Goal: Book appointment/travel/reservation

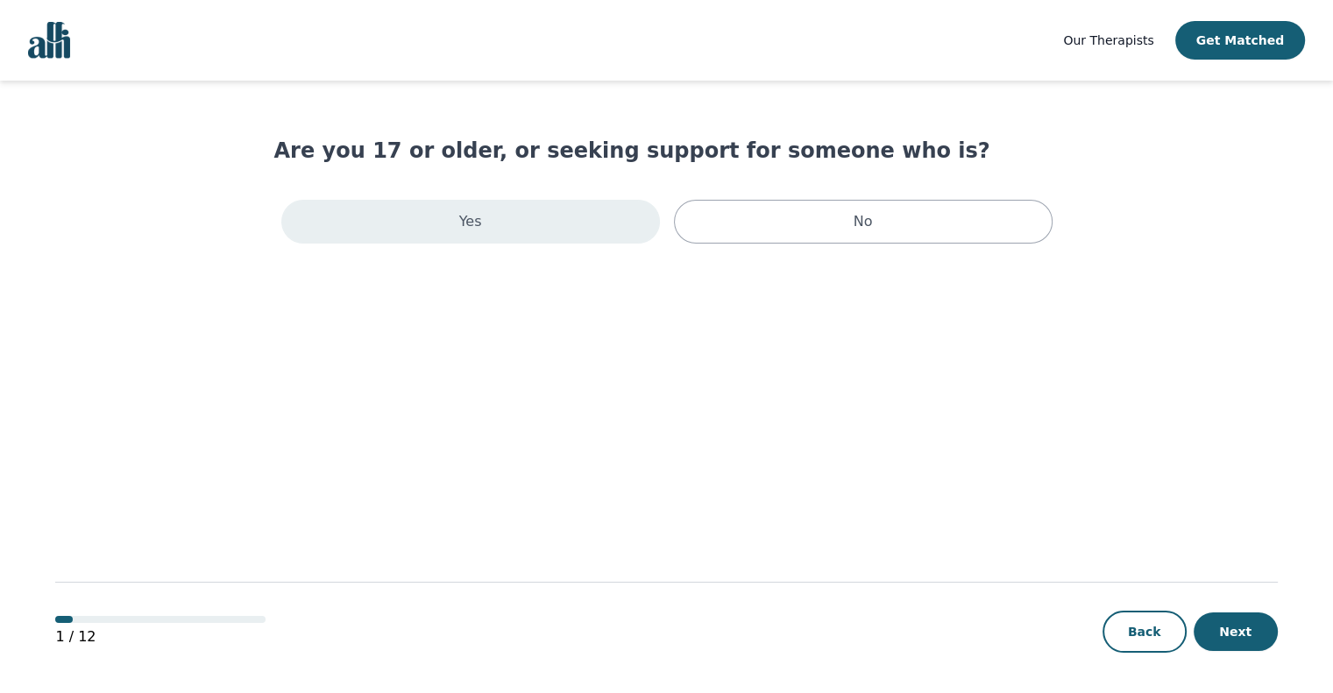
click at [573, 229] on div "Yes" at bounding box center [470, 222] width 379 height 44
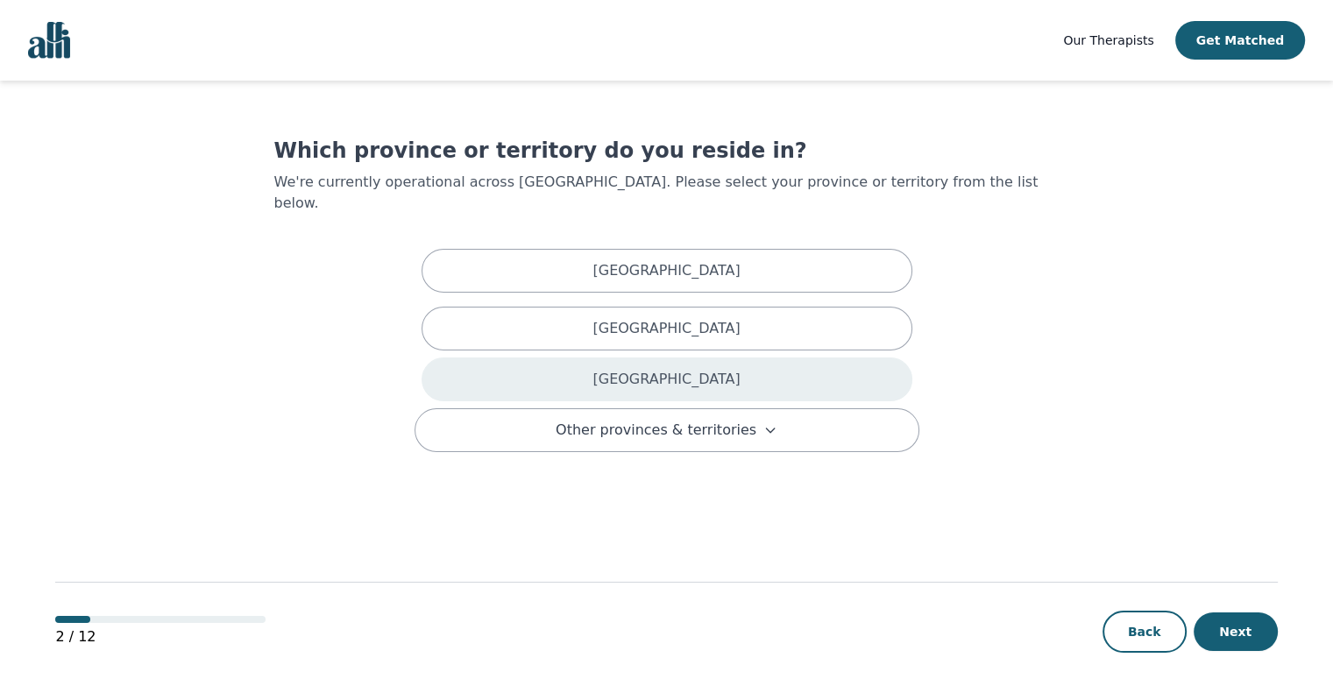
click at [650, 369] on p "[GEOGRAPHIC_DATA]" at bounding box center [665, 379] width 147 height 21
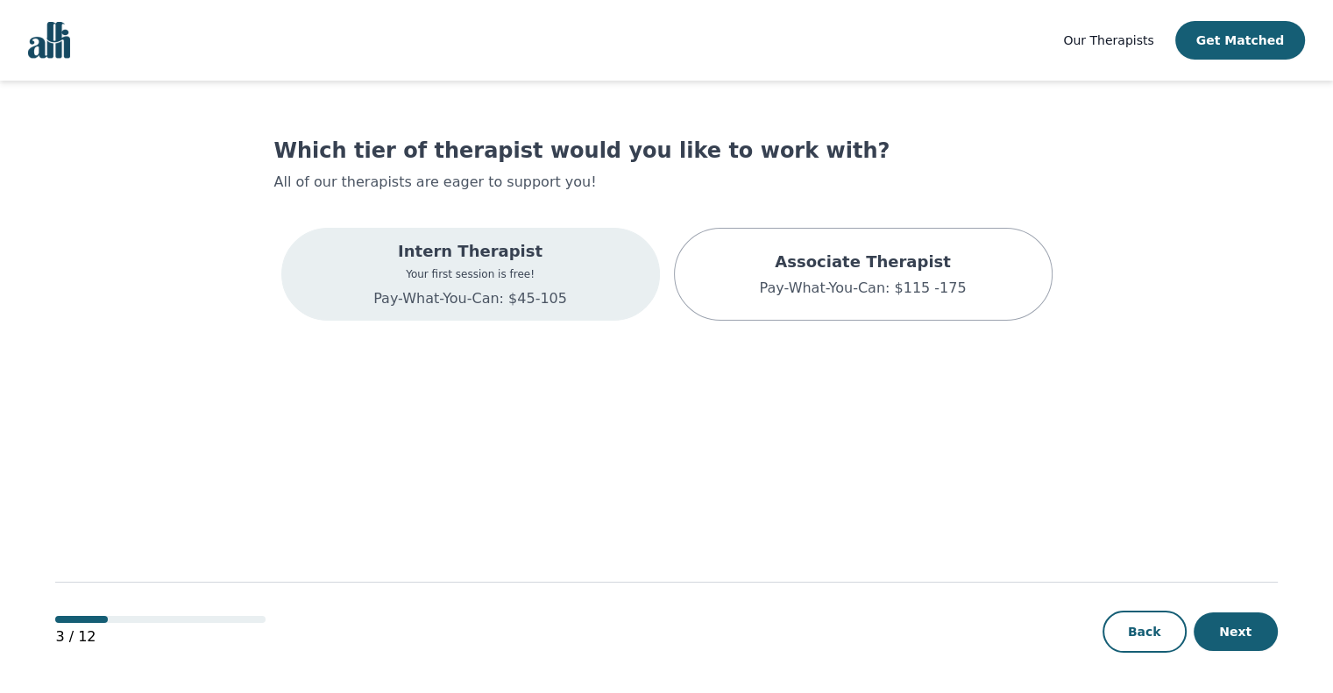
click at [562, 267] on div "Intern Therapist Your first session is free! Pay-What-You-Can: $45-105" at bounding box center [470, 274] width 379 height 93
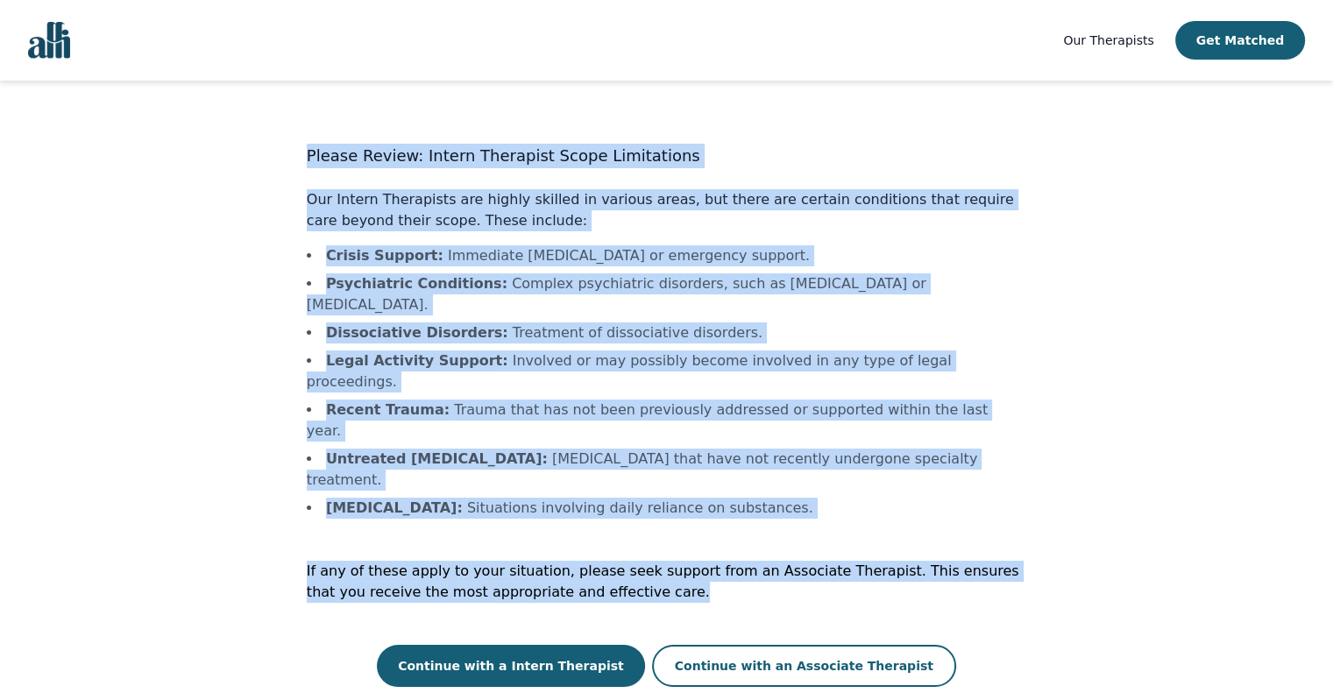
drag, startPoint x: 308, startPoint y: 152, endPoint x: 1072, endPoint y: 506, distance: 842.0
click at [1072, 506] on main "Please Review: Intern Therapist Scope Limitations Our Intern Therapists are hig…" at bounding box center [665, 388] width 1221 height 614
click at [1029, 469] on div "Please Review: Intern Therapist Scope Limitations Our Intern Therapists are hig…" at bounding box center [666, 412] width 785 height 550
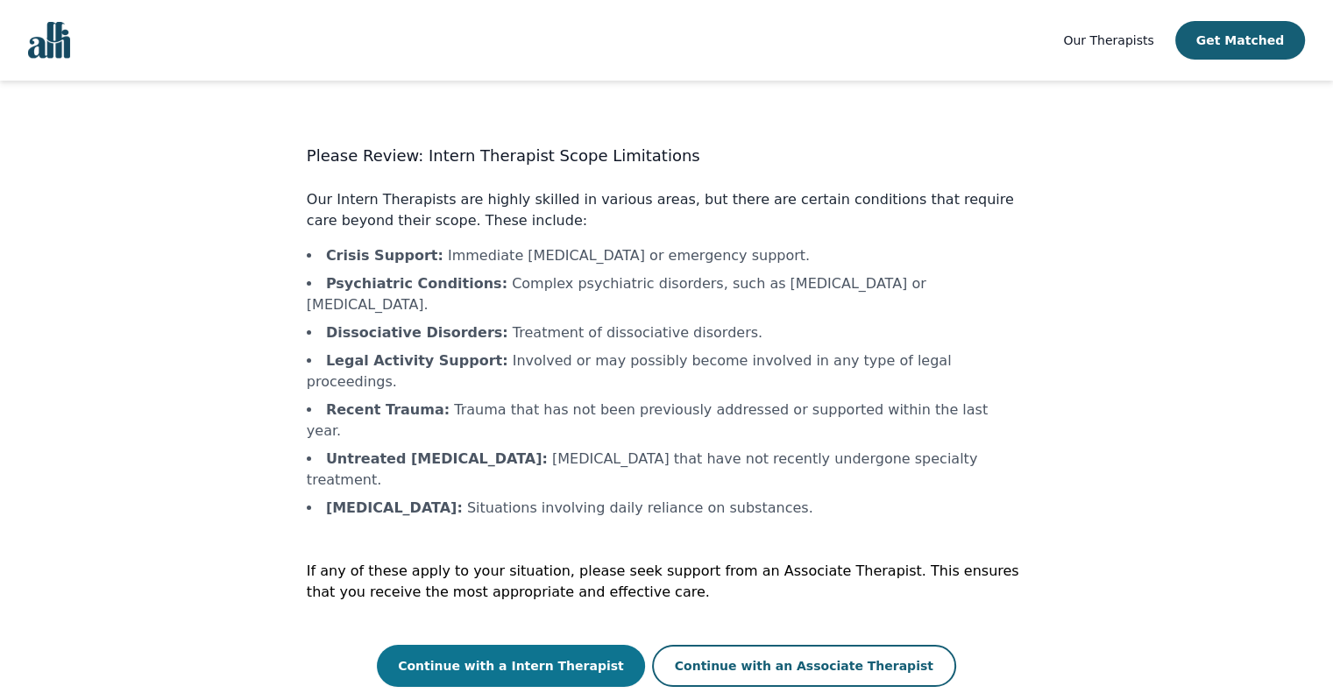
click at [617, 645] on button "Continue with a Intern Therapist" at bounding box center [511, 666] width 268 height 42
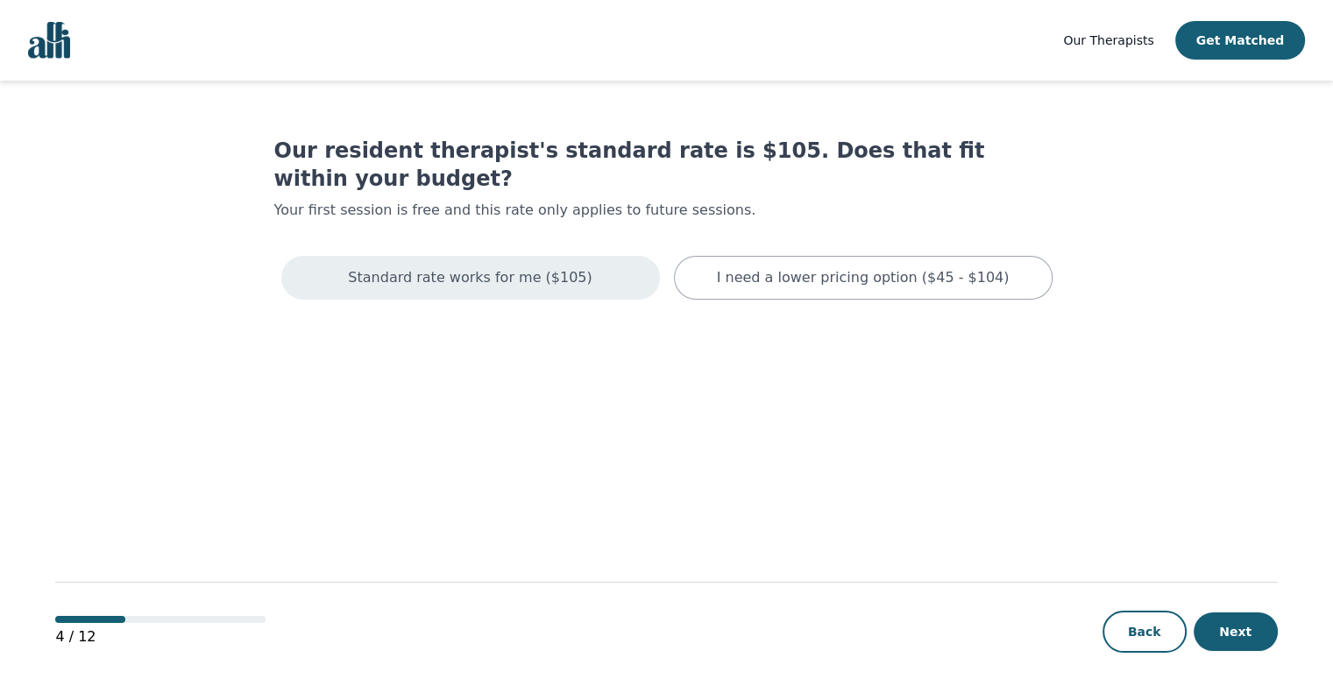
click at [478, 267] on p "Standard rate works for me ($105)" at bounding box center [470, 277] width 244 height 21
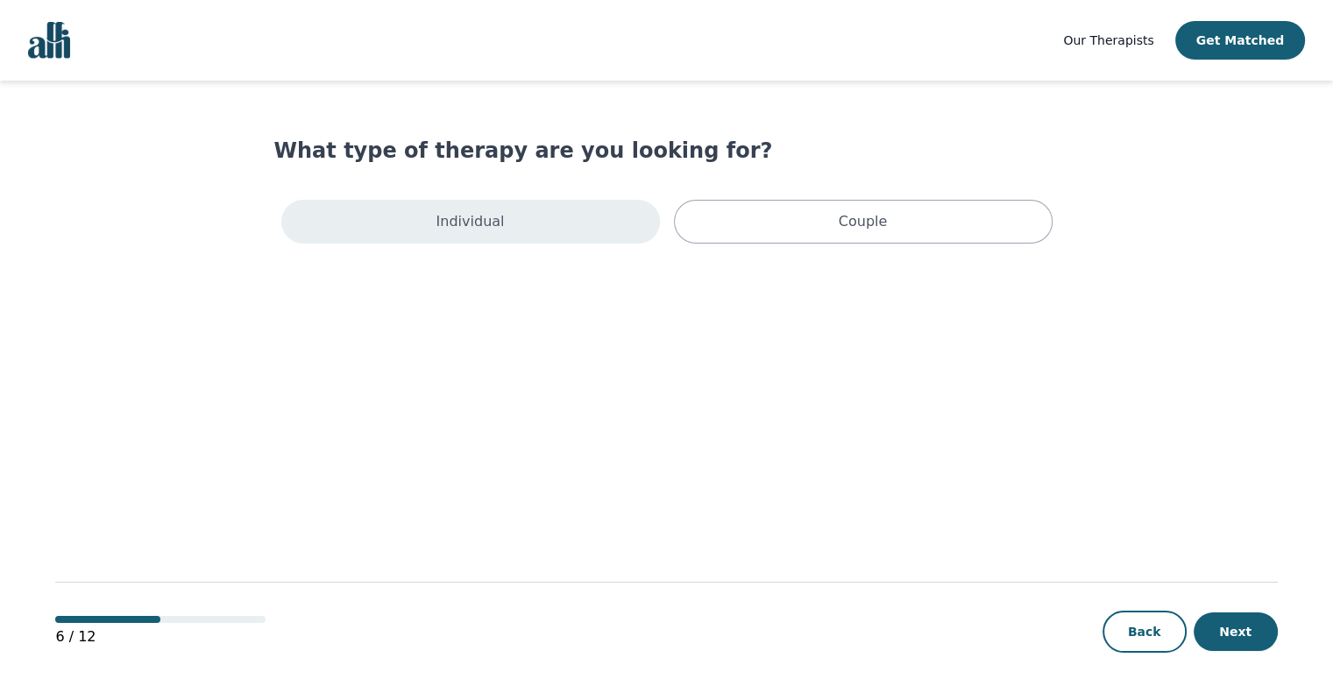
click at [496, 226] on p "Individual" at bounding box center [470, 221] width 68 height 21
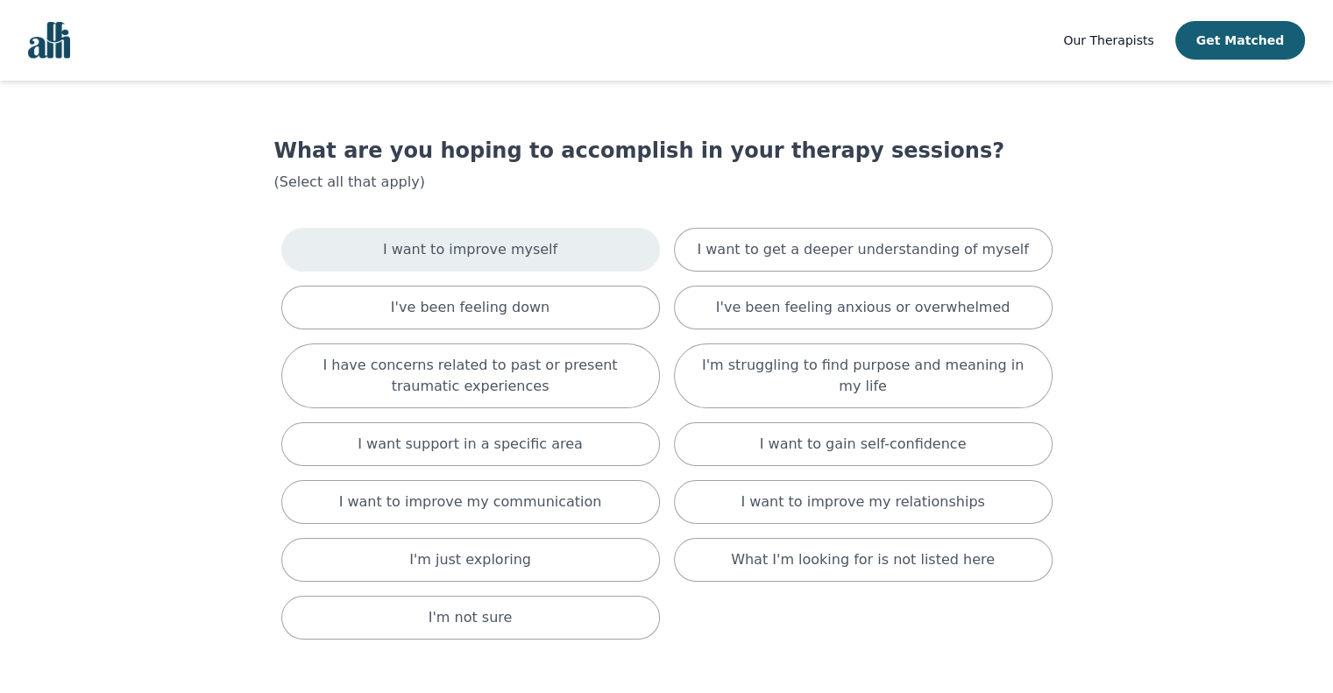
click at [520, 251] on p "I want to improve myself" at bounding box center [470, 249] width 174 height 21
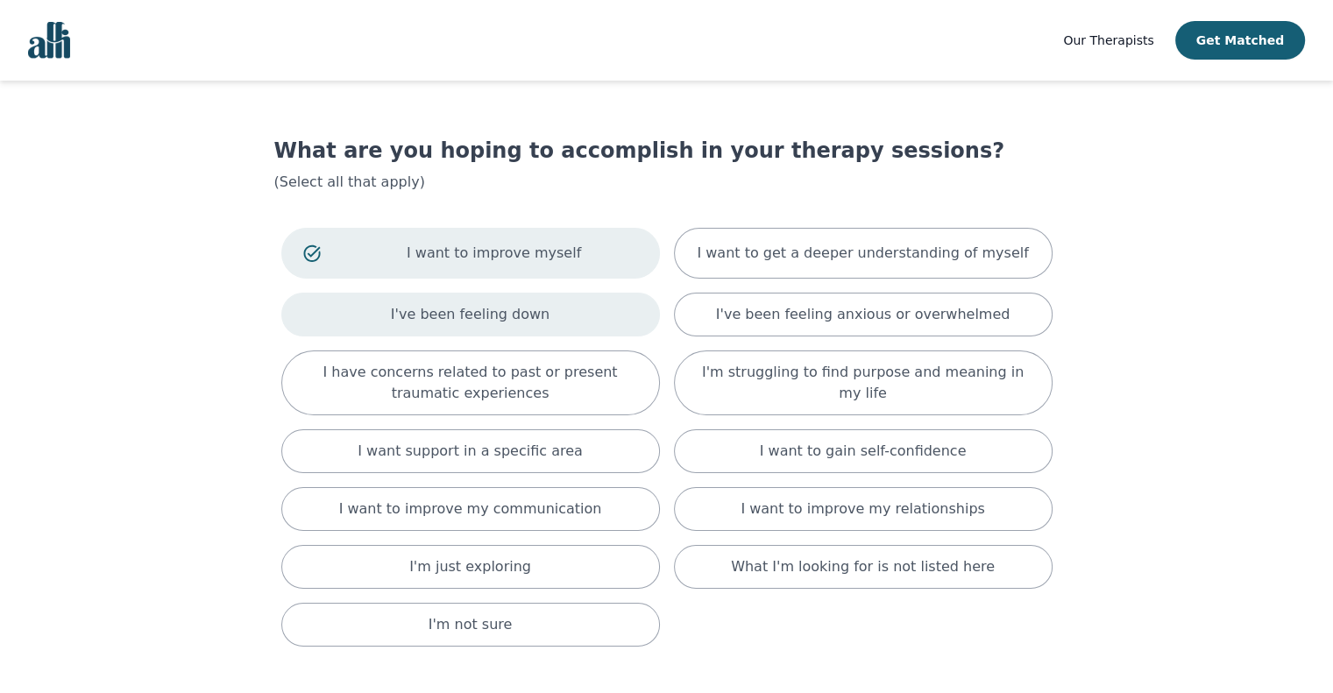
click at [522, 299] on div "I've been feeling down" at bounding box center [470, 315] width 379 height 44
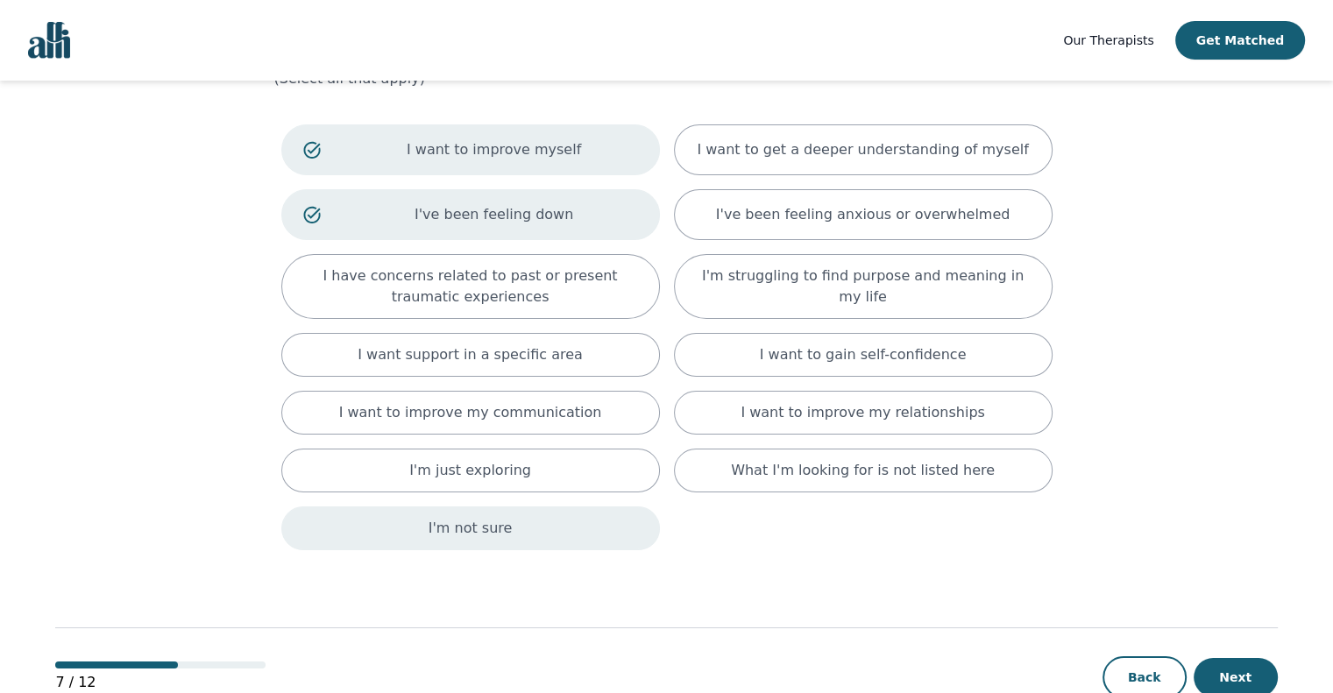
scroll to position [148, 0]
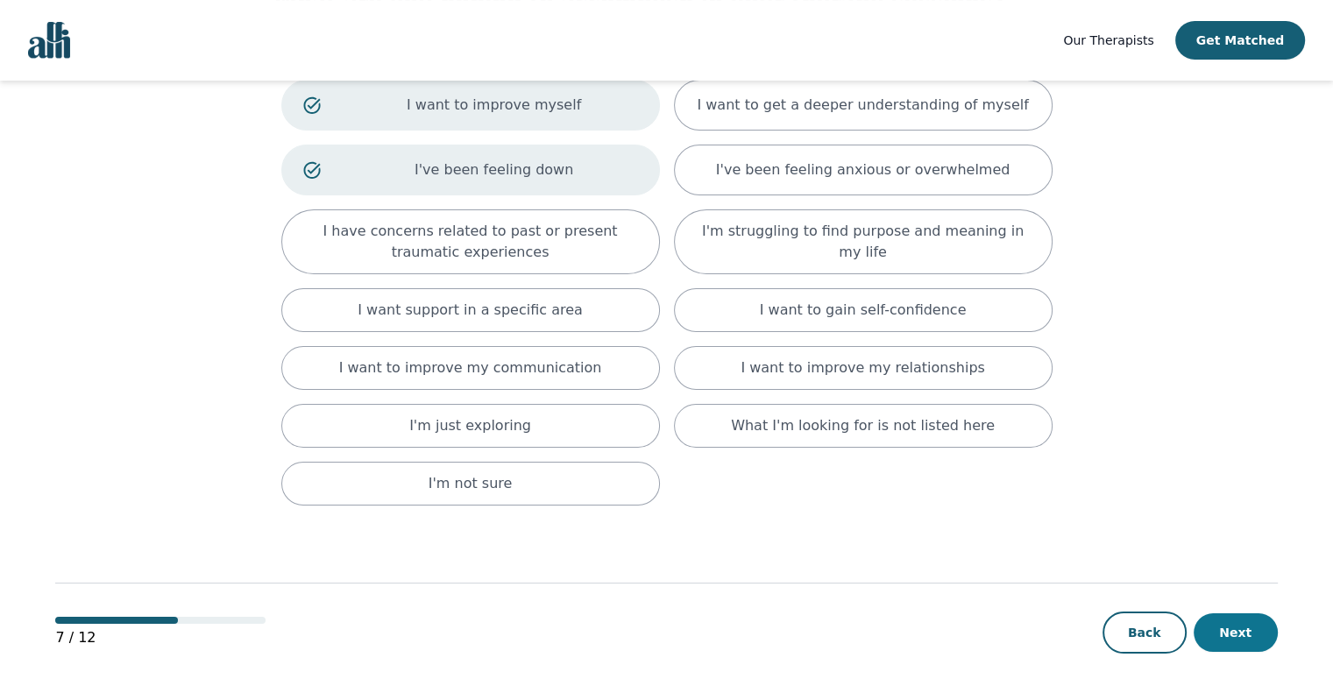
click at [1246, 629] on button "Next" at bounding box center [1235, 632] width 84 height 39
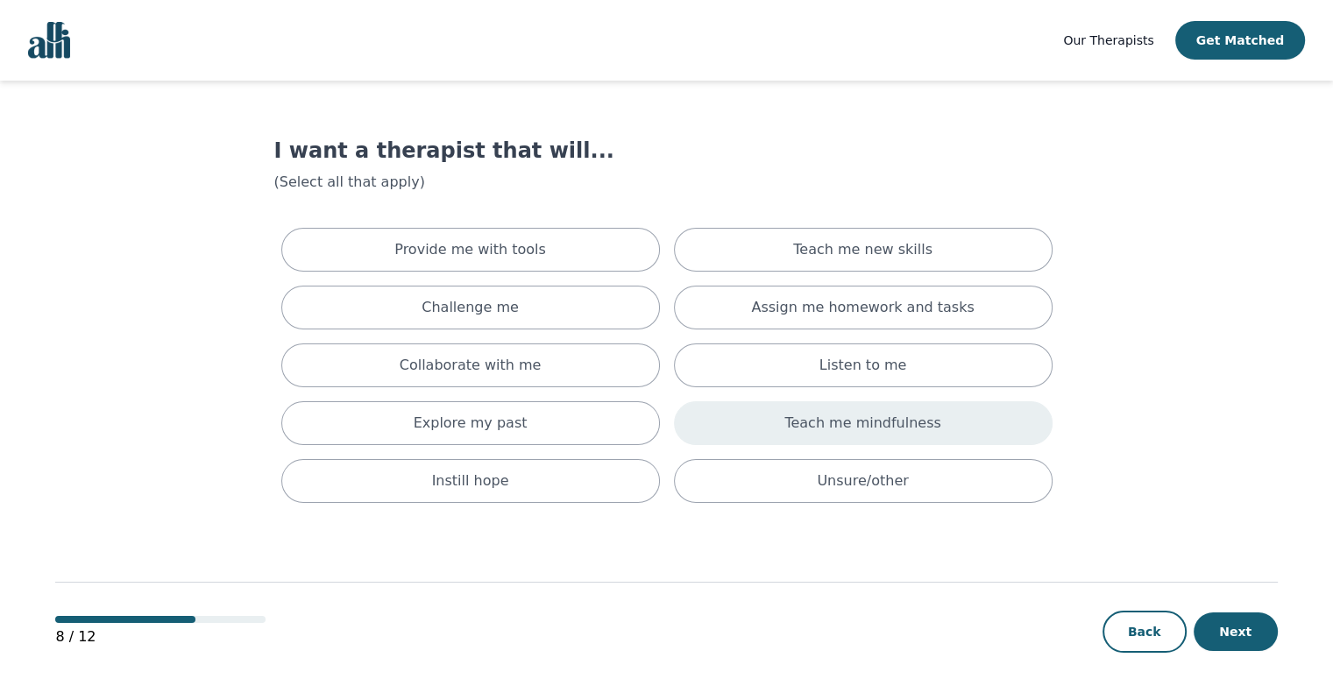
click at [851, 431] on p "Teach me mindfulness" at bounding box center [862, 423] width 156 height 21
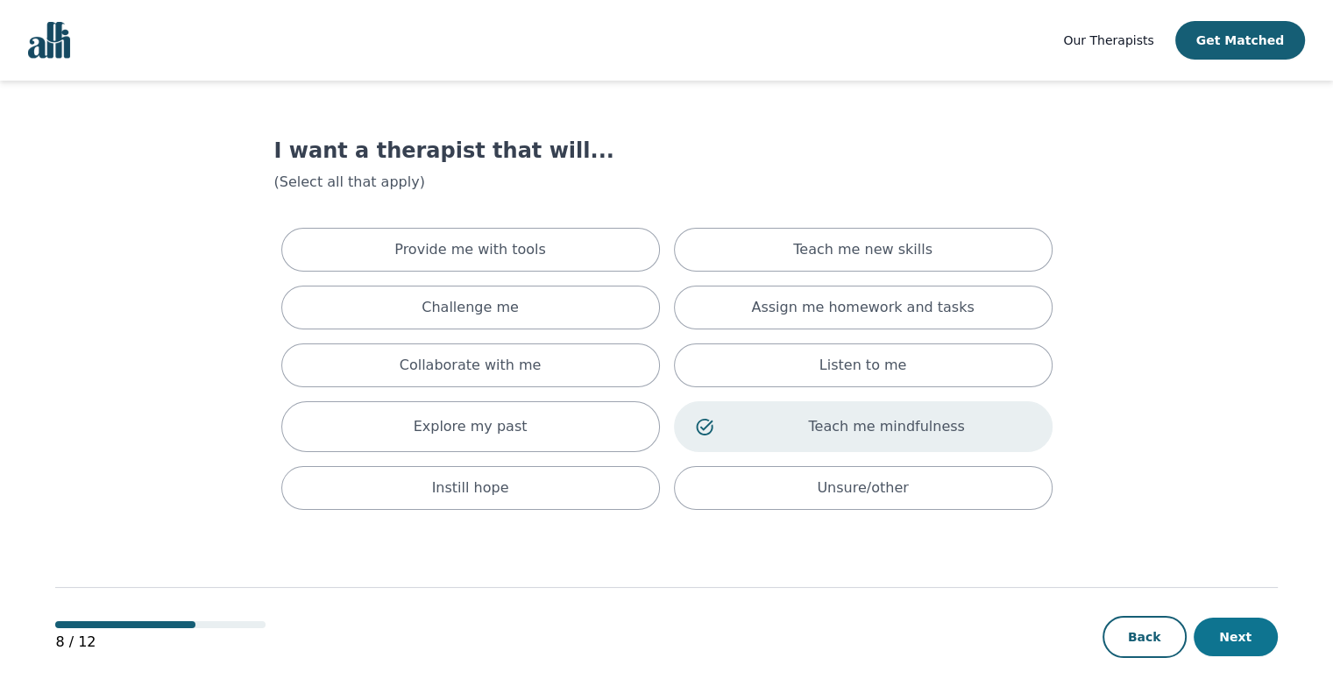
click at [1257, 632] on button "Next" at bounding box center [1235, 637] width 84 height 39
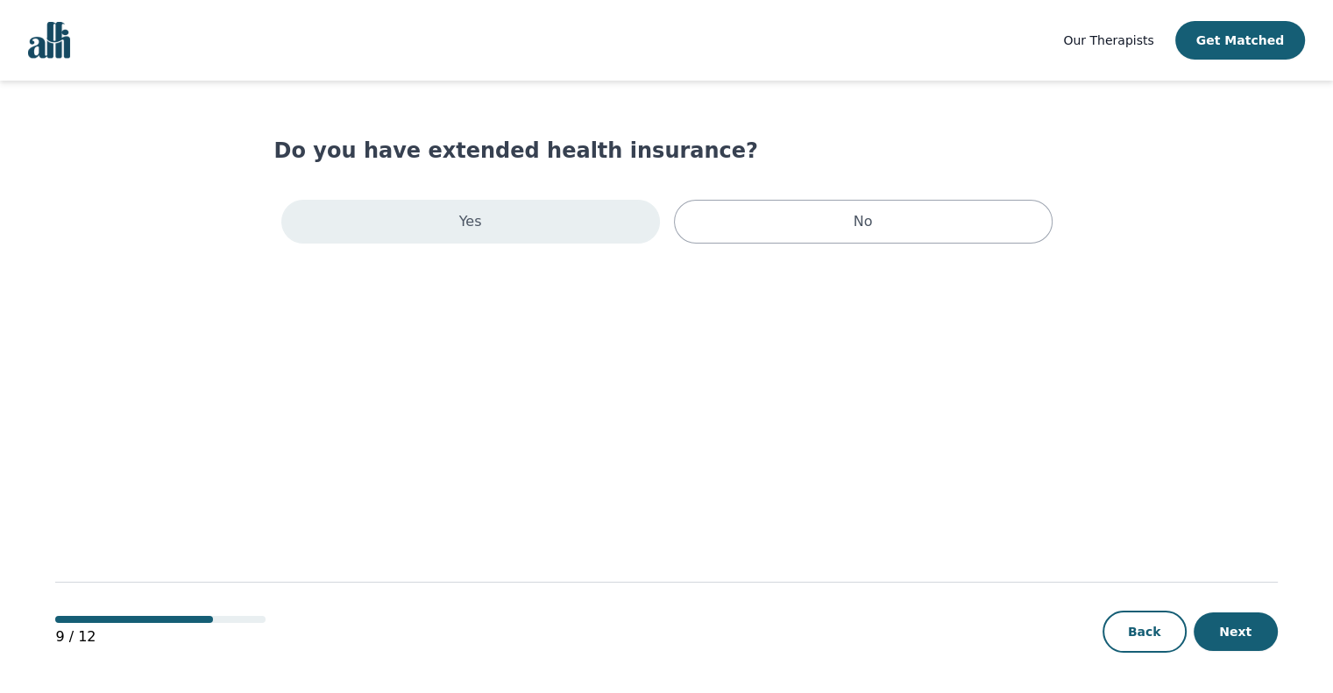
click at [592, 237] on div "Yes" at bounding box center [470, 222] width 379 height 44
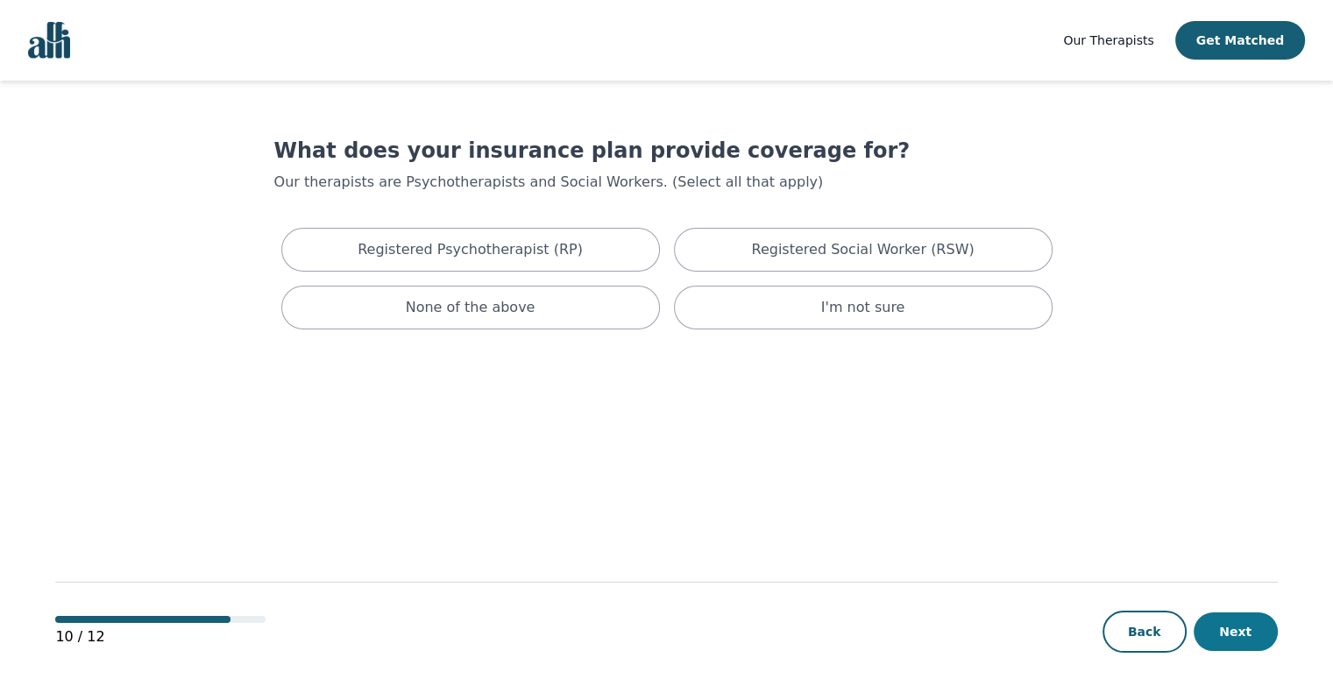
click at [1228, 635] on button "Next" at bounding box center [1235, 631] width 84 height 39
click at [1129, 632] on button "Back" at bounding box center [1144, 632] width 84 height 42
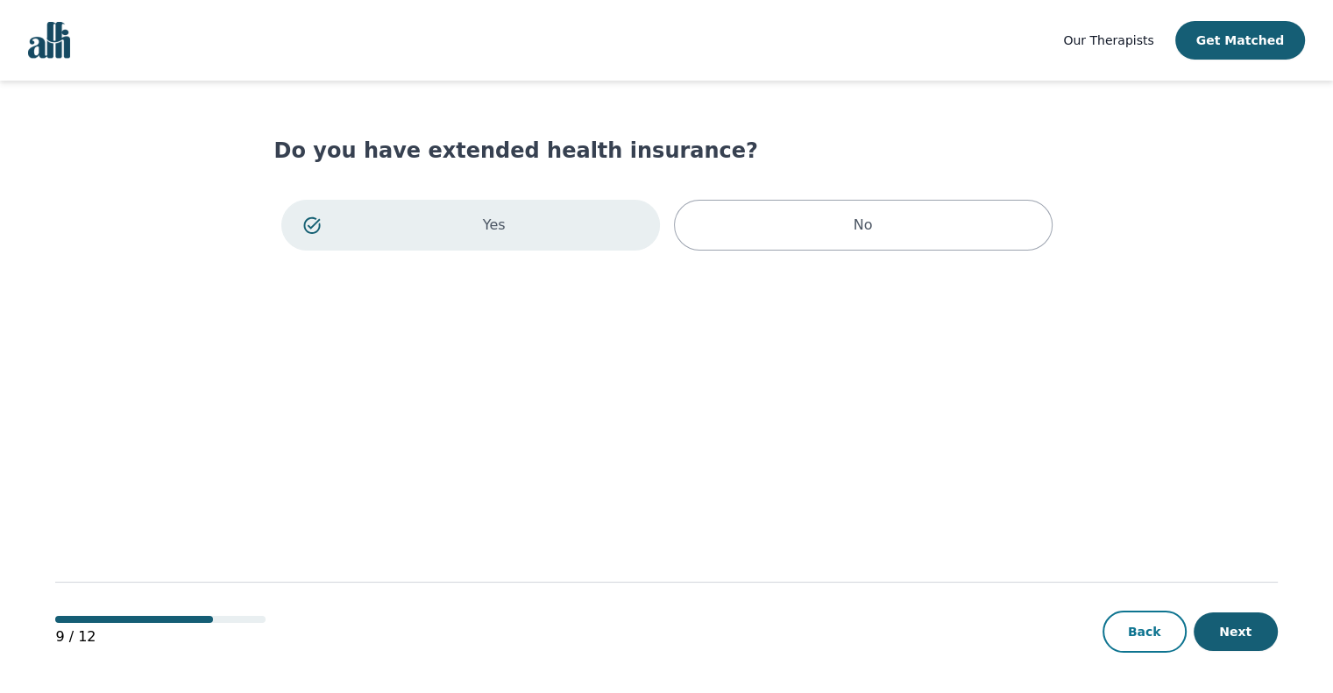
click at [1129, 630] on button "Back" at bounding box center [1144, 632] width 84 height 42
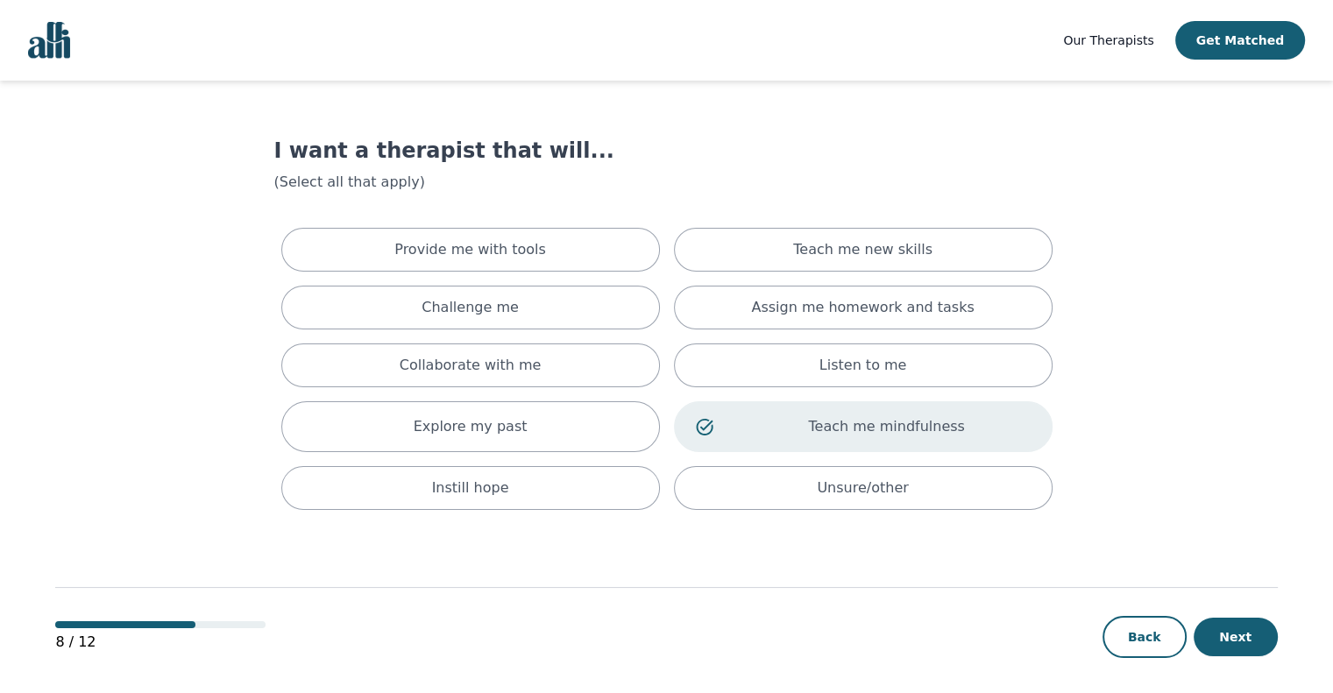
click at [1129, 630] on button "Back" at bounding box center [1144, 637] width 84 height 42
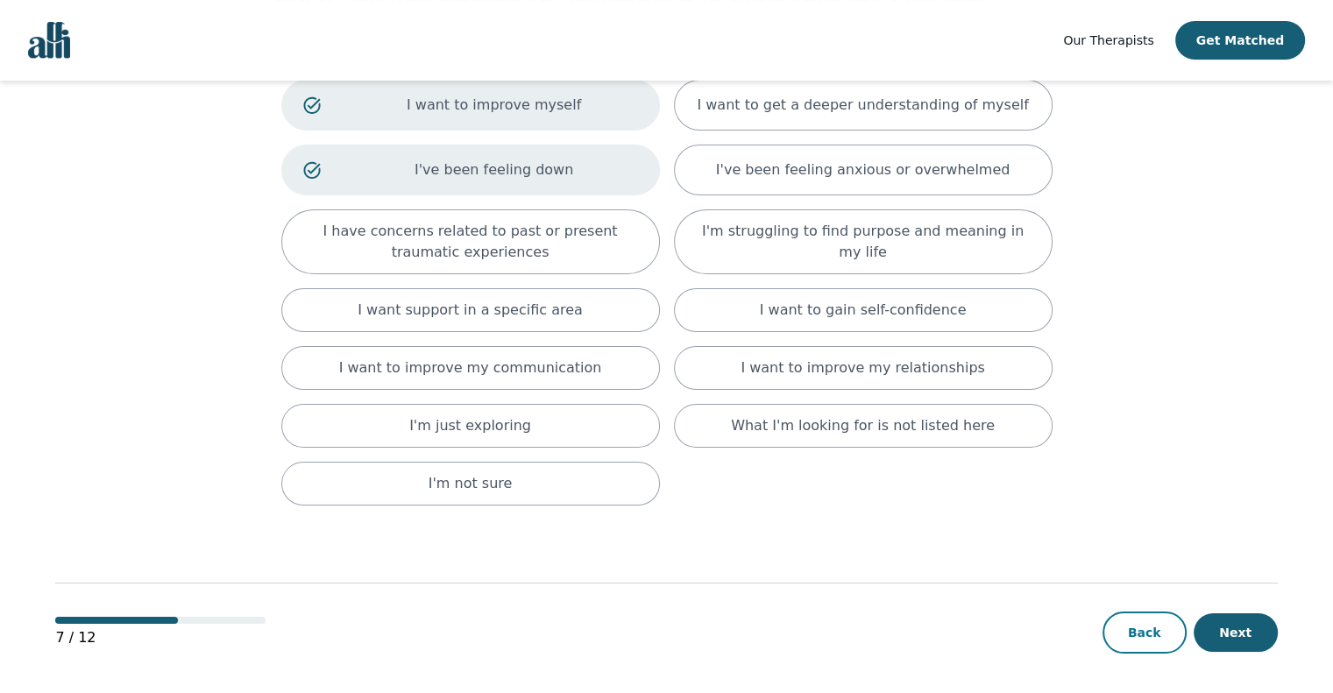
click at [1136, 621] on button "Back" at bounding box center [1144, 633] width 84 height 42
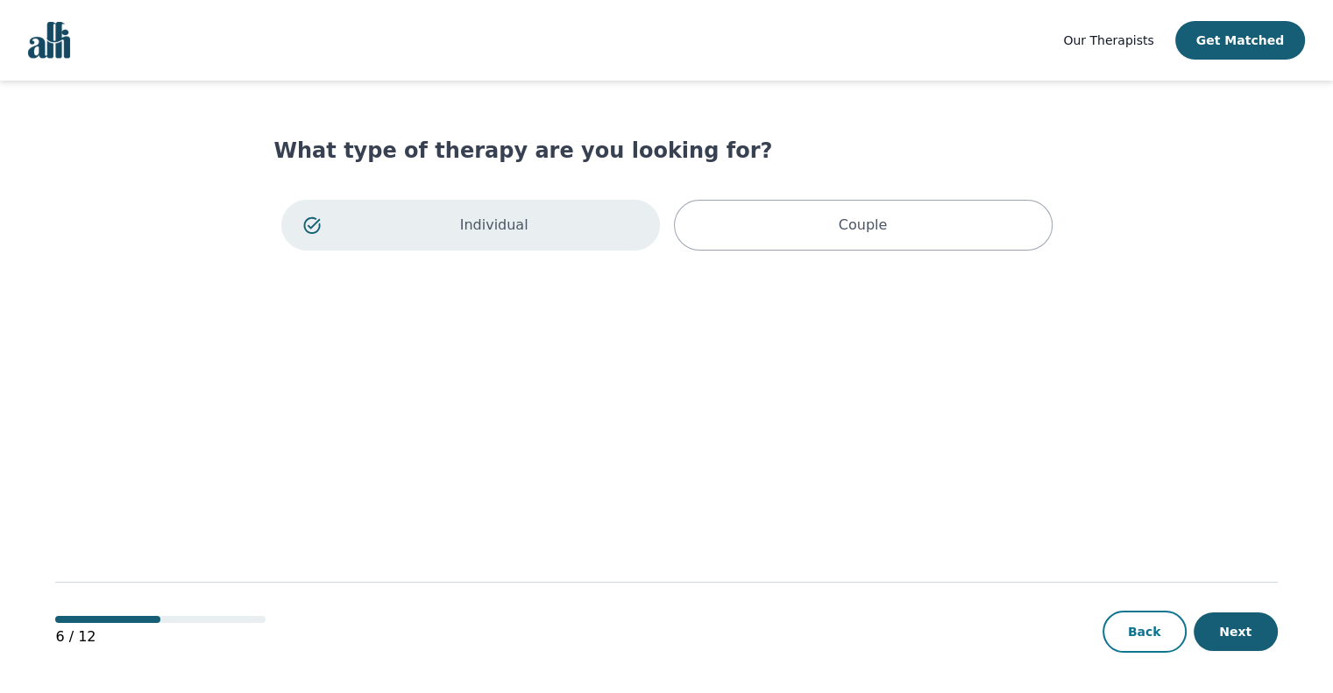
click at [1142, 638] on button "Back" at bounding box center [1144, 632] width 84 height 42
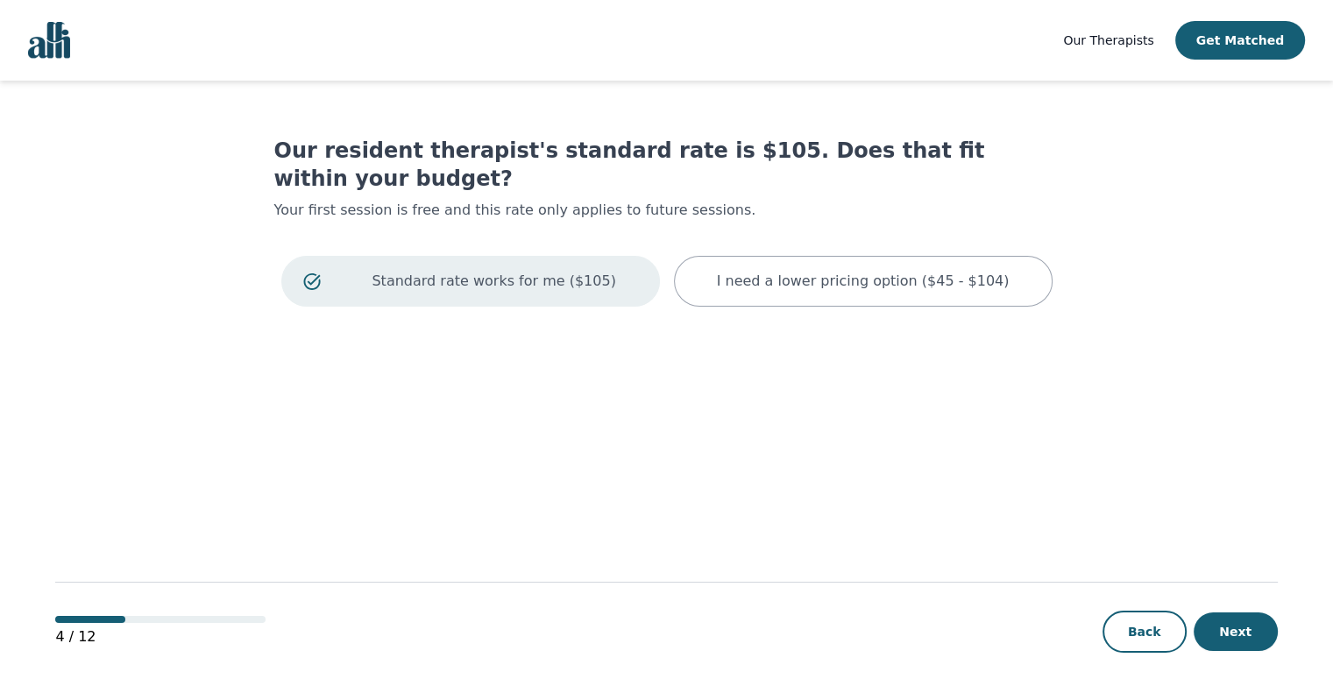
click at [1142, 637] on button "Back" at bounding box center [1144, 632] width 84 height 42
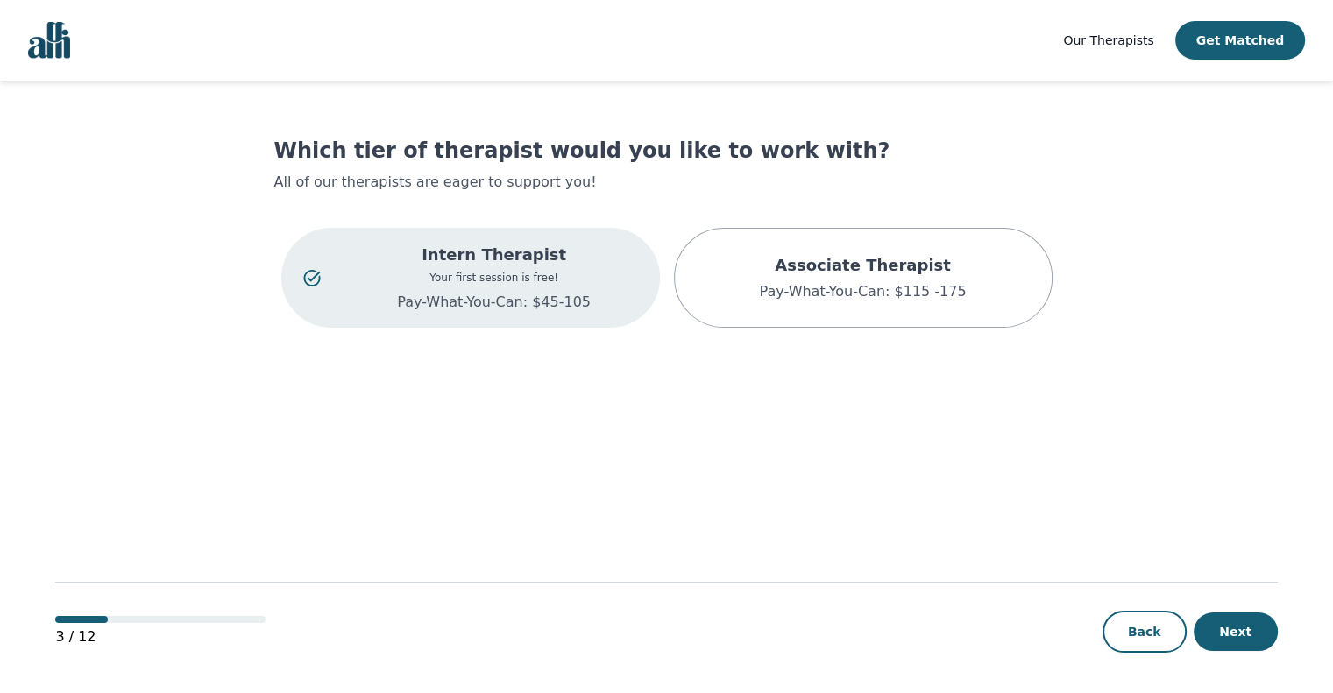
click at [1142, 635] on button "Back" at bounding box center [1144, 632] width 84 height 42
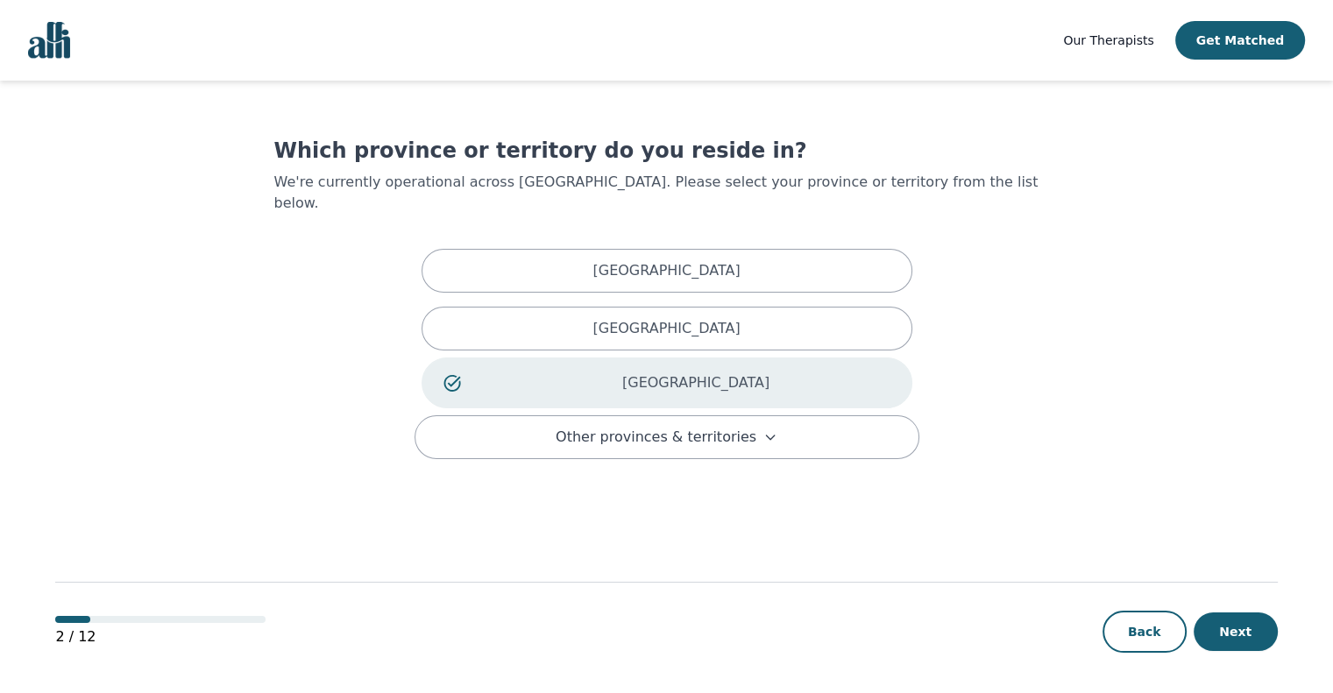
click at [1148, 632] on button "Back" at bounding box center [1144, 632] width 84 height 42
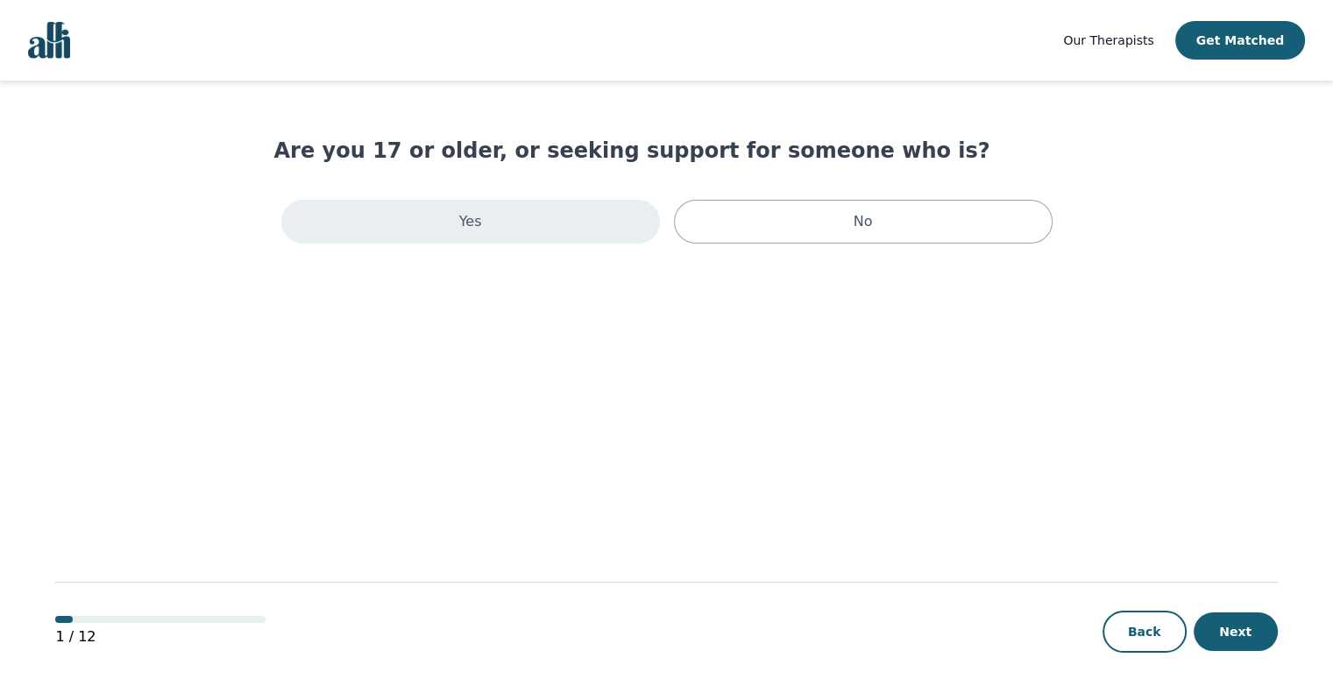
click at [605, 224] on div "Yes" at bounding box center [470, 222] width 379 height 44
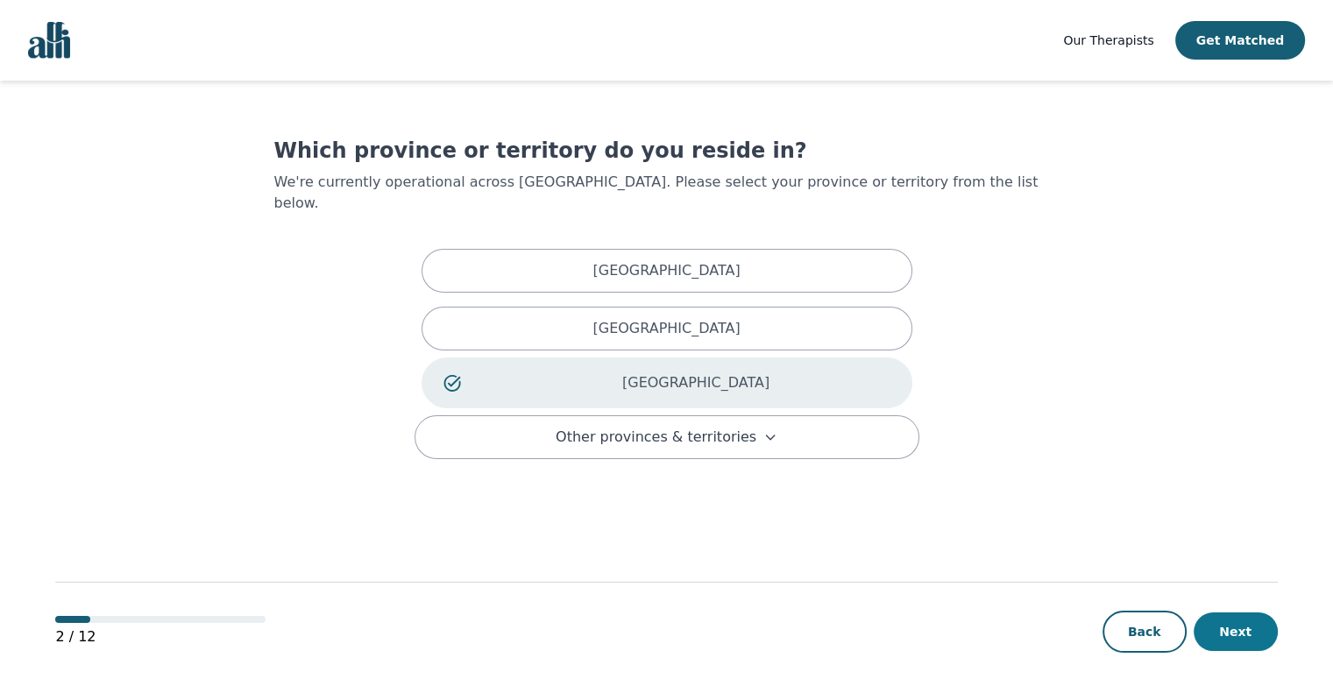
click at [1224, 623] on button "Next" at bounding box center [1235, 631] width 84 height 39
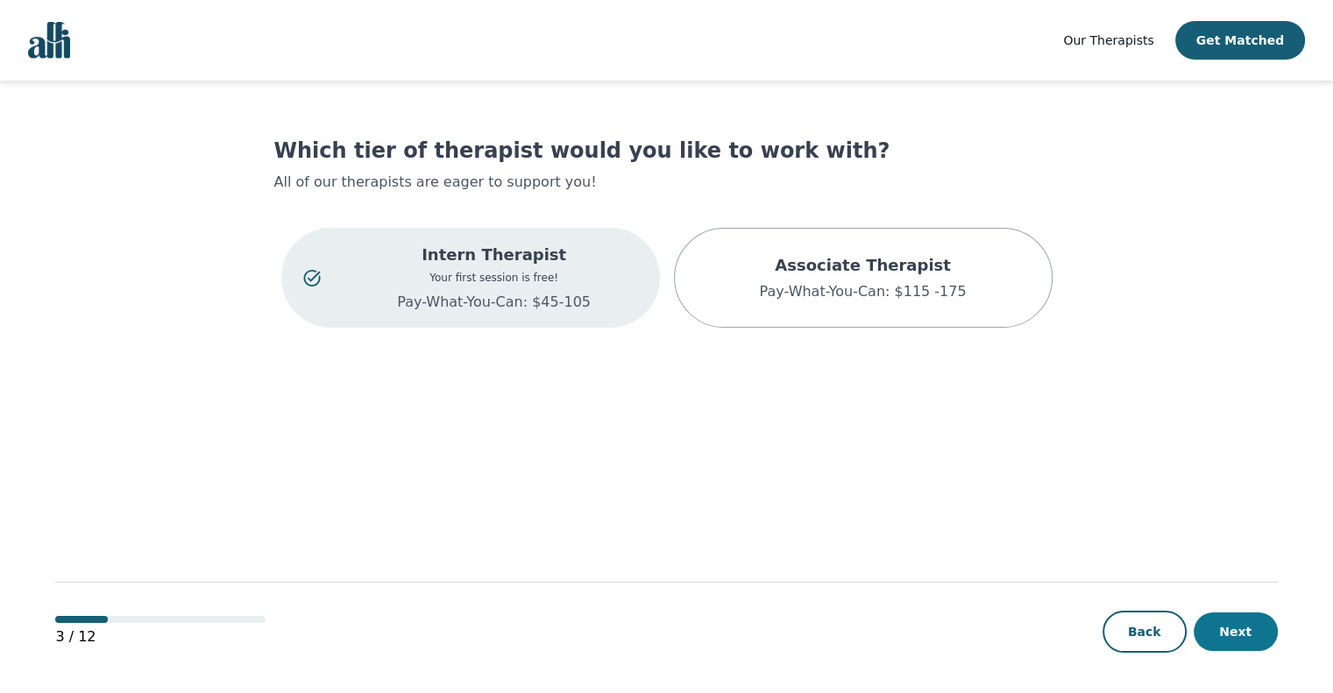
click at [1226, 622] on button "Next" at bounding box center [1235, 631] width 84 height 39
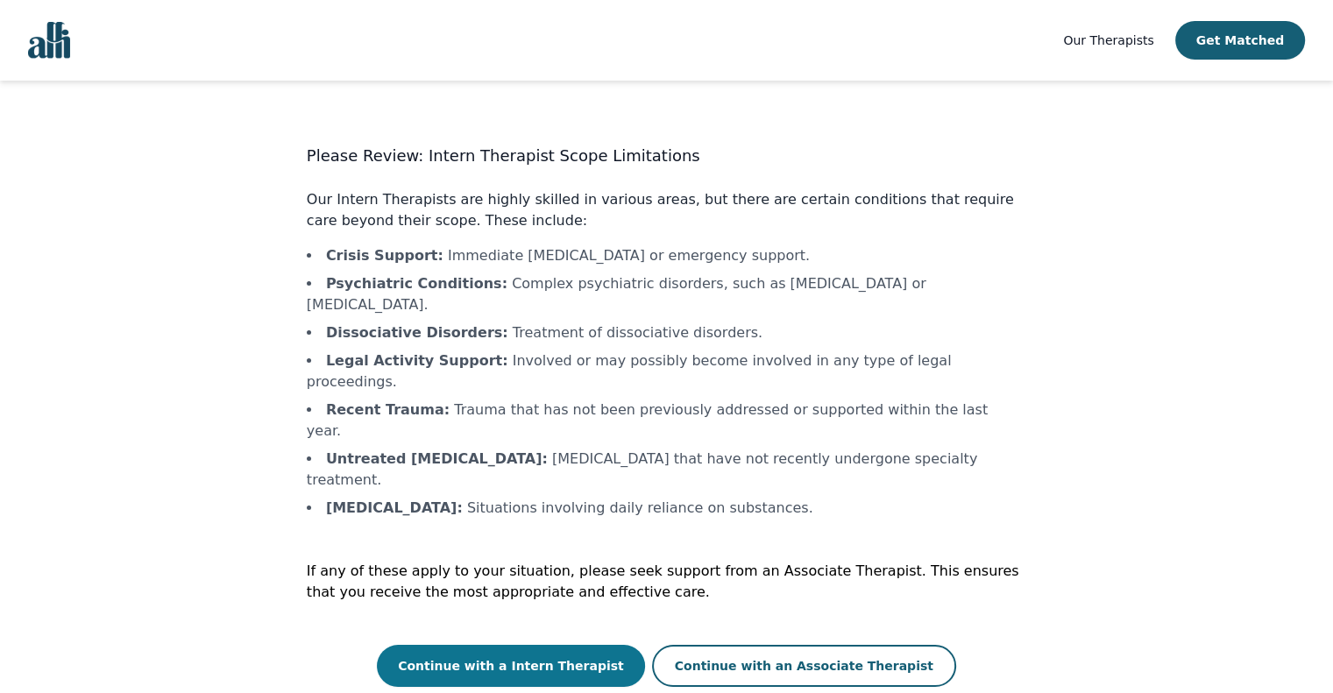
click at [517, 645] on button "Continue with a Intern Therapist" at bounding box center [511, 666] width 268 height 42
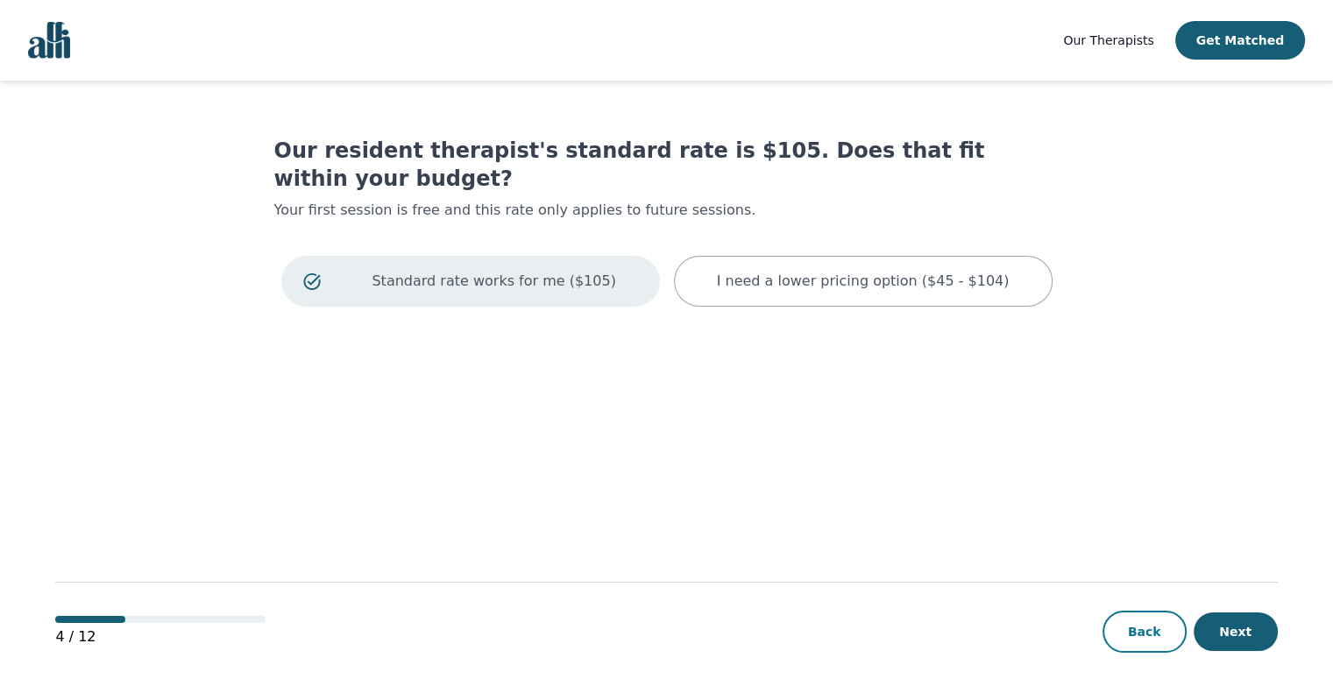
click at [1125, 635] on button "Back" at bounding box center [1144, 632] width 84 height 42
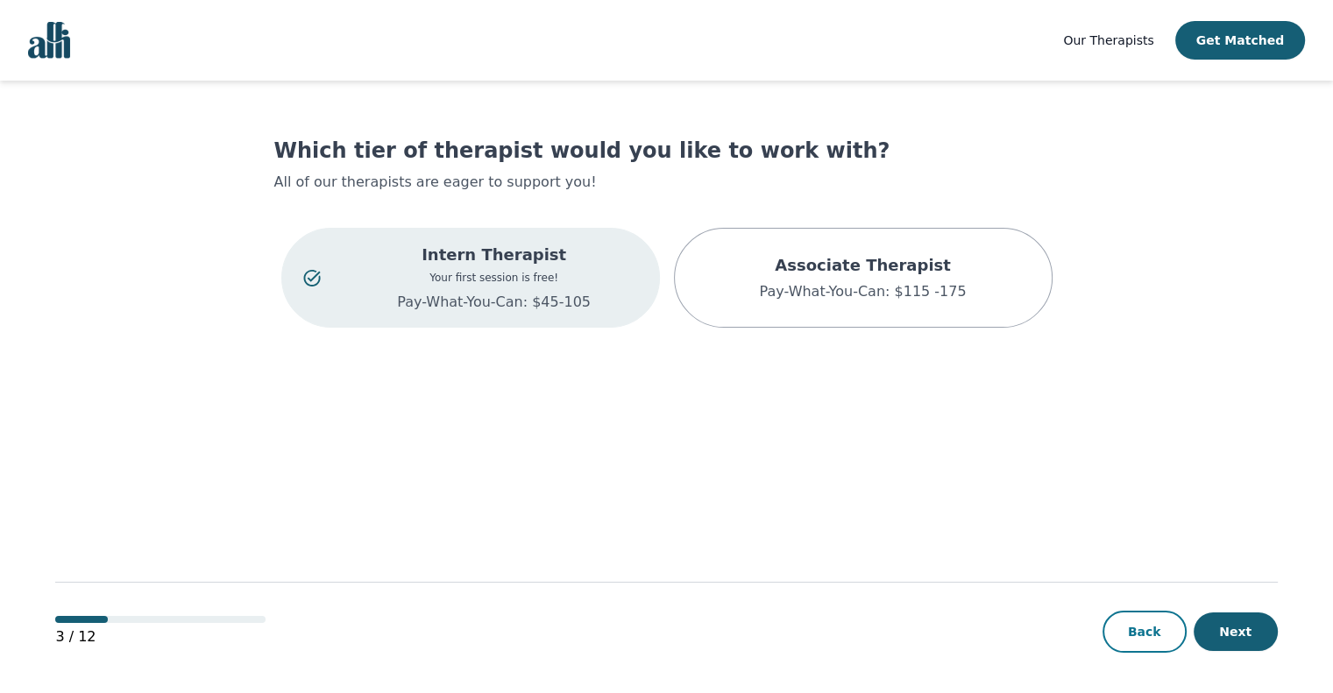
click at [1159, 634] on button "Back" at bounding box center [1144, 632] width 84 height 42
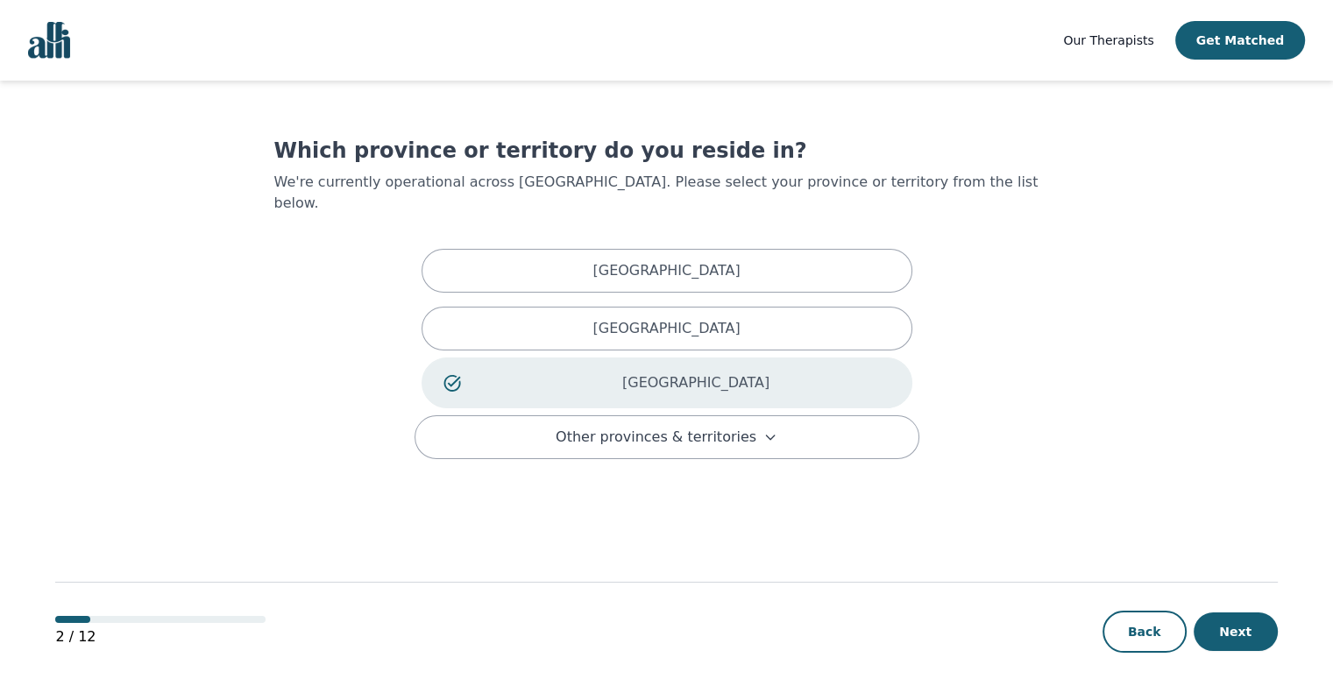
click at [707, 372] on p "[GEOGRAPHIC_DATA]" at bounding box center [696, 382] width 388 height 21
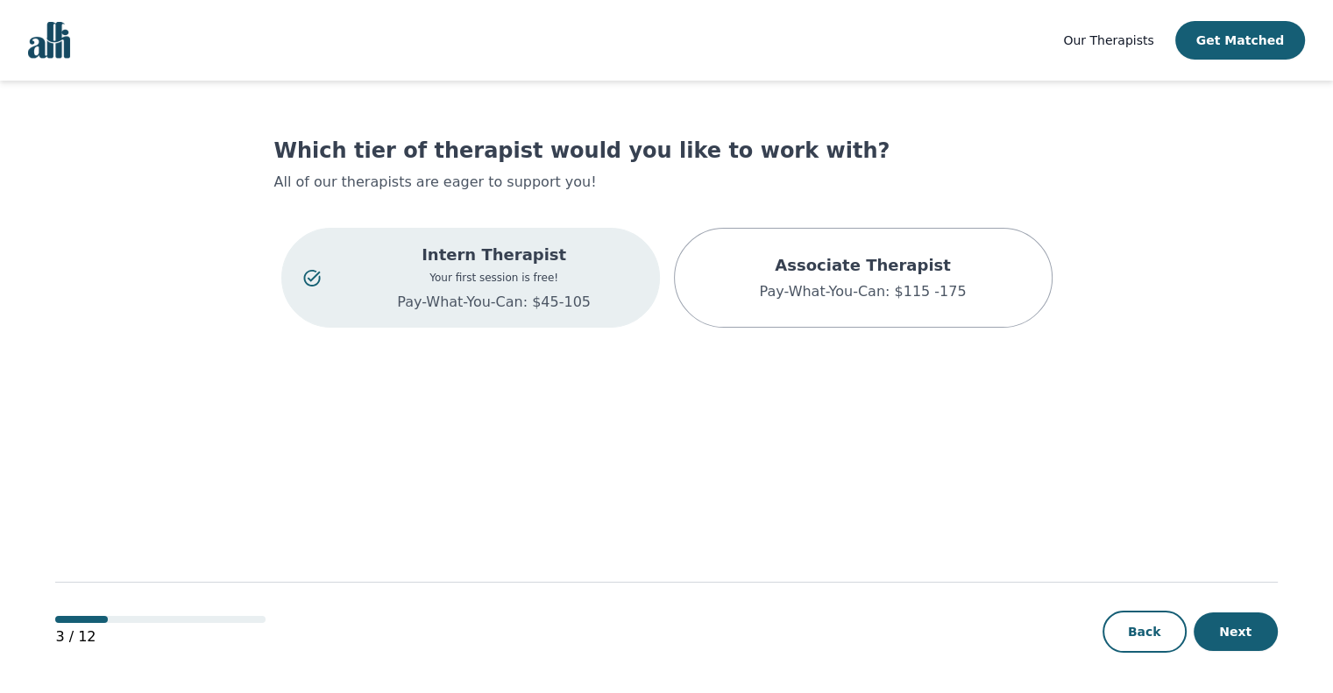
click at [522, 248] on p "Intern Therapist" at bounding box center [493, 255] width 287 height 25
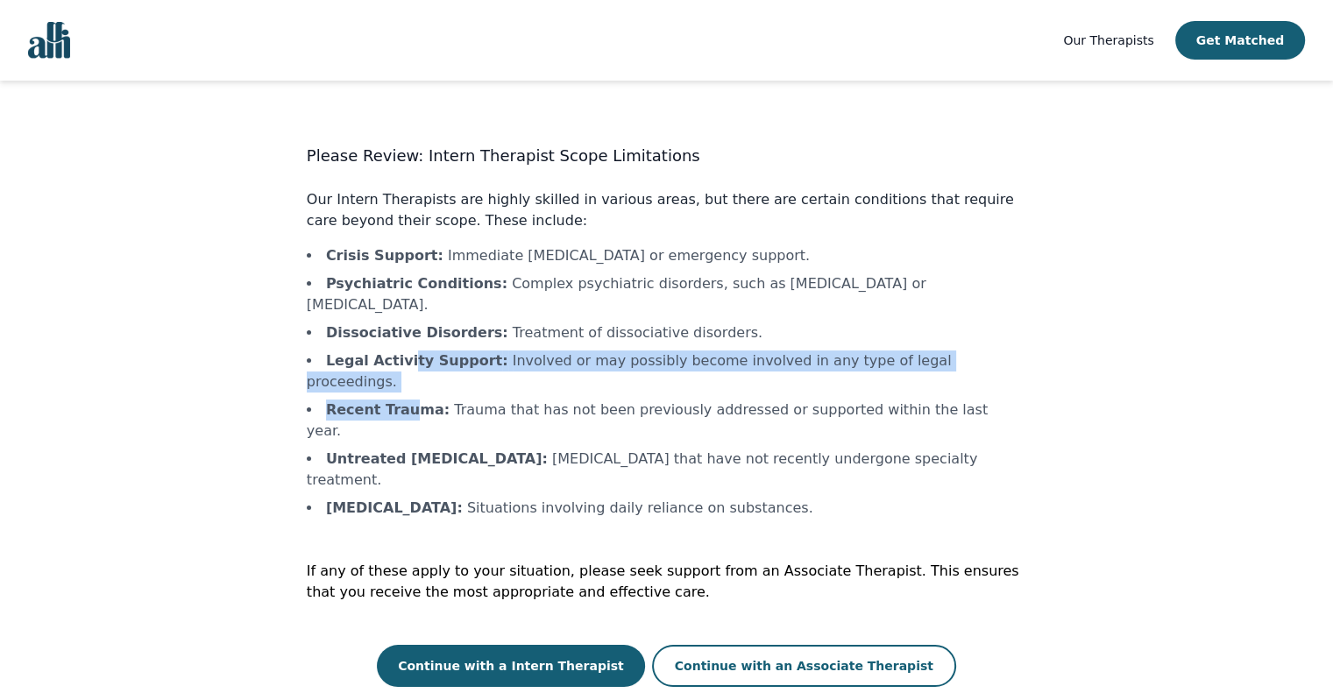
drag, startPoint x: 800, startPoint y: 430, endPoint x: 403, endPoint y: 350, distance: 404.8
click at [403, 350] on ul "Crisis Support : Immediate [MEDICAL_DATA] or emergency support. Psychiatric Con…" at bounding box center [666, 381] width 719 height 273
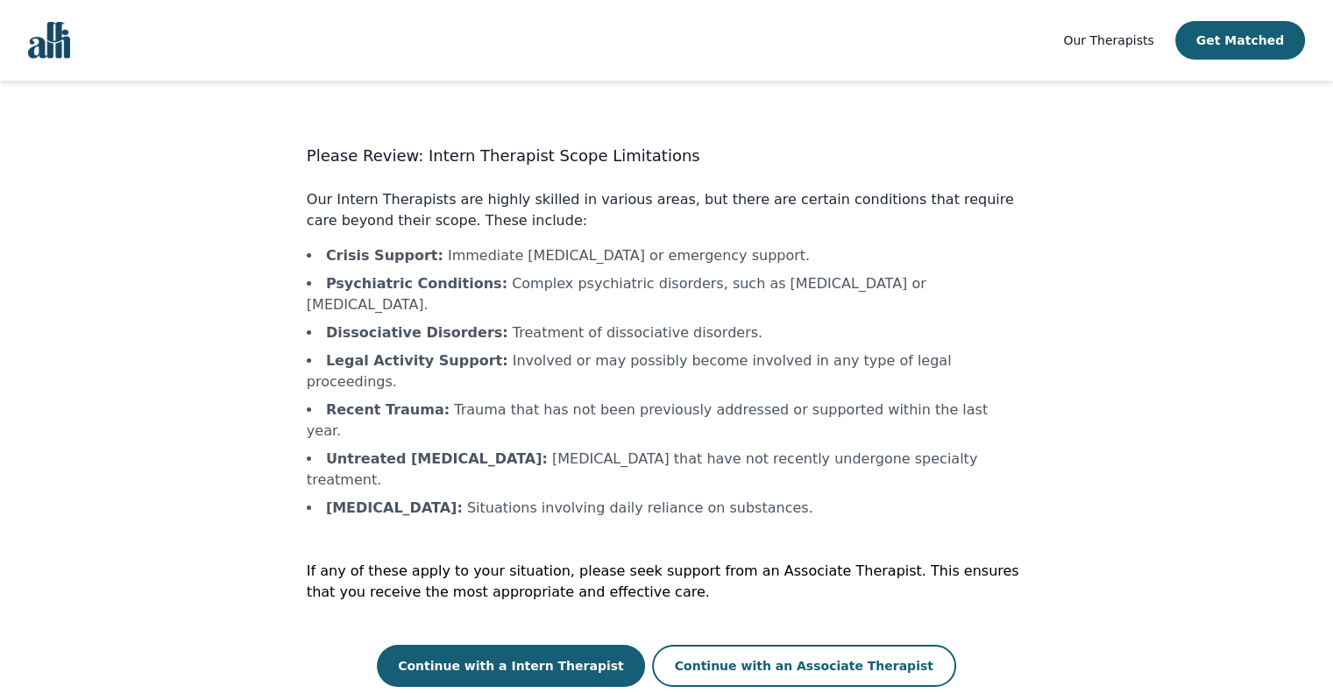
click at [492, 498] on li "[MEDICAL_DATA] : Situations involving daily reliance on substances." at bounding box center [666, 508] width 719 height 21
drag, startPoint x: 527, startPoint y: 456, endPoint x: 419, endPoint y: 442, distance: 108.7
click at [421, 442] on div "Please Review: Intern Therapist Scope Limitations Our Intern Therapists are hig…" at bounding box center [666, 415] width 719 height 543
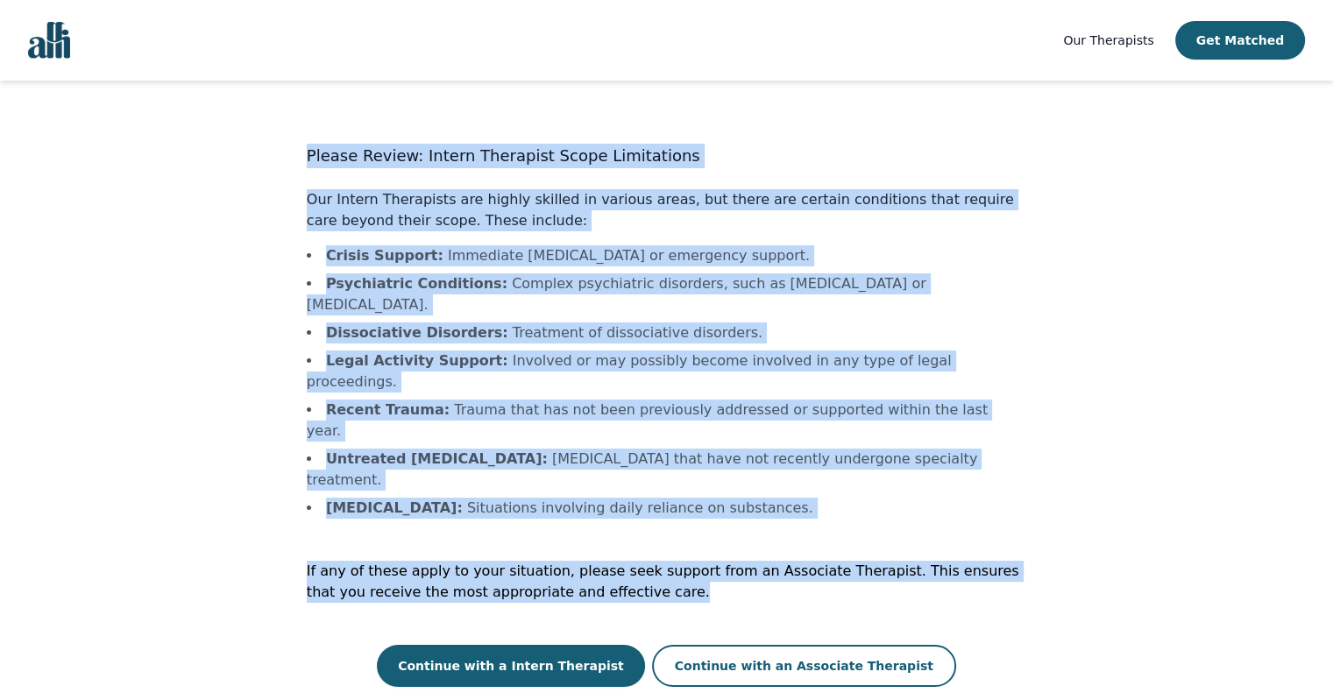
drag, startPoint x: 307, startPoint y: 157, endPoint x: 661, endPoint y: 512, distance: 501.2
click at [661, 512] on div "Please Review: Intern Therapist Scope Limitations Our Intern Therapists are hig…" at bounding box center [666, 415] width 719 height 543
copy div "Please Review: Intern Therapist Scope Limitations Our Intern Therapists are hig…"
